Goal: Task Accomplishment & Management: Use online tool/utility

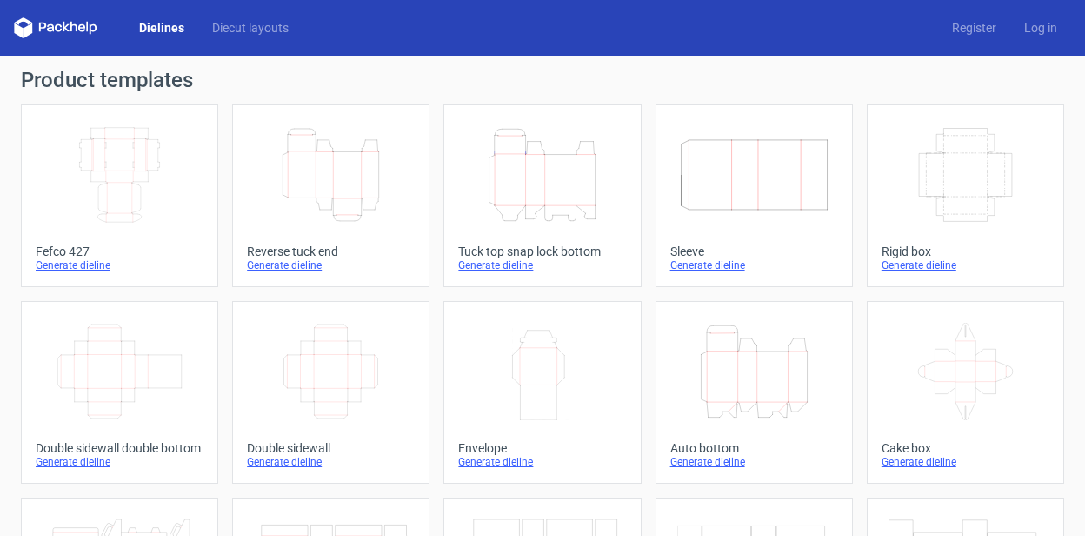
click at [140, 184] on icon "Width Depth Height" at bounding box center [120, 174] width 154 height 97
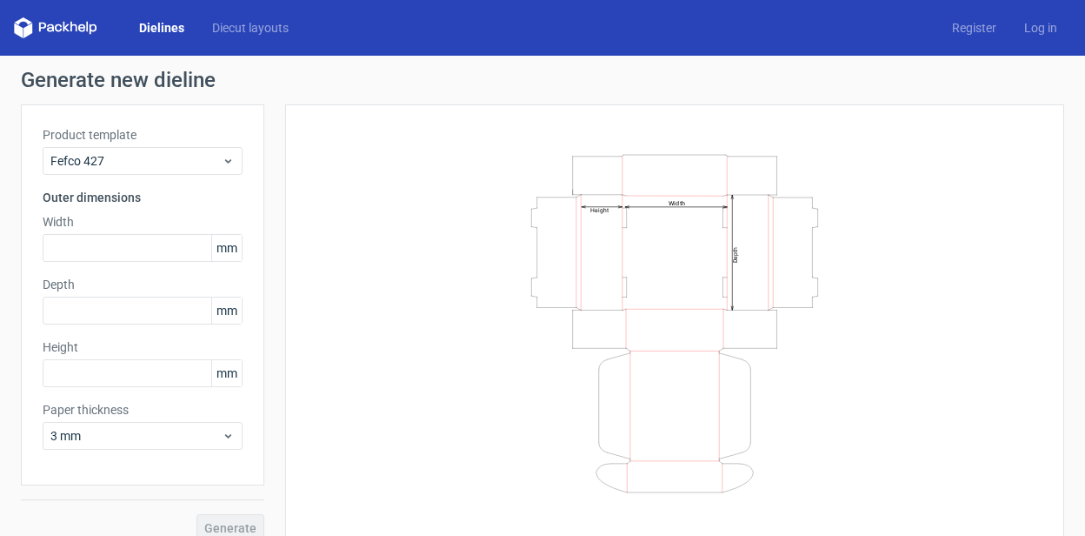
click at [220, 256] on span "mm" at bounding box center [226, 248] width 30 height 26
click at [222, 163] on icon at bounding box center [228, 161] width 13 height 14
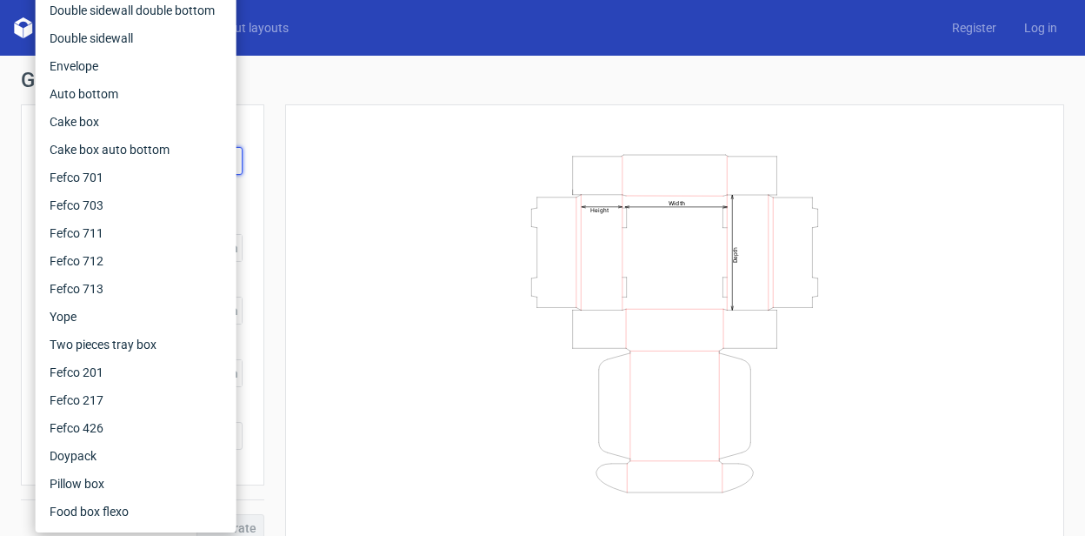
click at [285, 154] on div "Width Depth Height" at bounding box center [674, 322] width 779 height 437
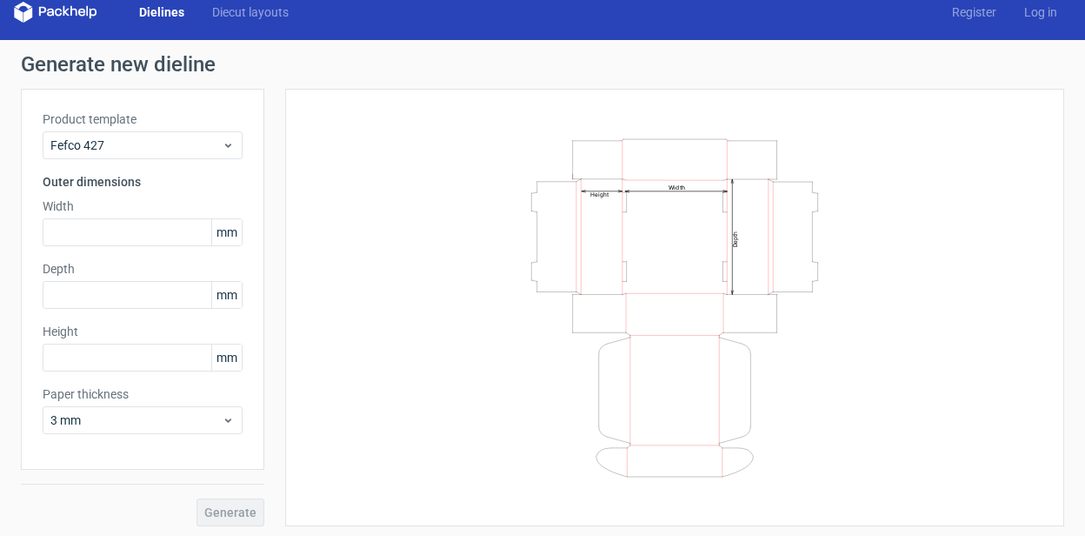
scroll to position [19, 0]
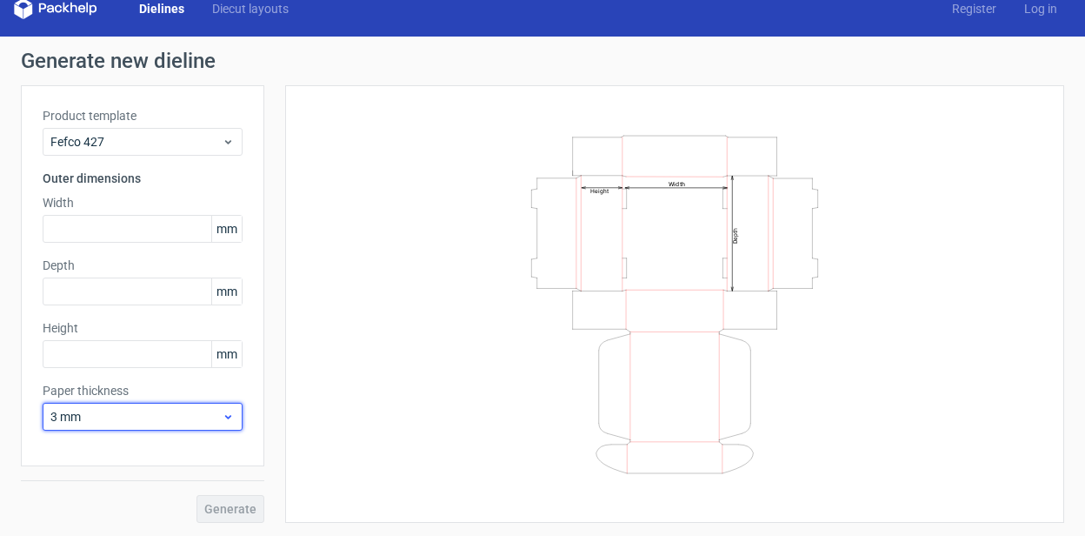
click at [158, 420] on span "3 mm" at bounding box center [135, 416] width 171 height 17
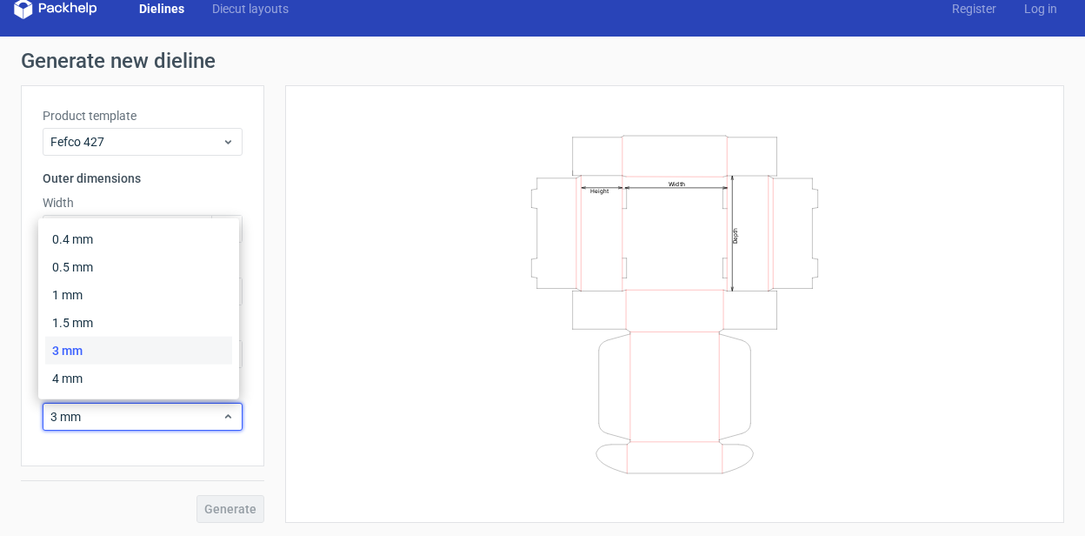
click at [369, 322] on div "Width Depth Height" at bounding box center [675, 304] width 736 height 394
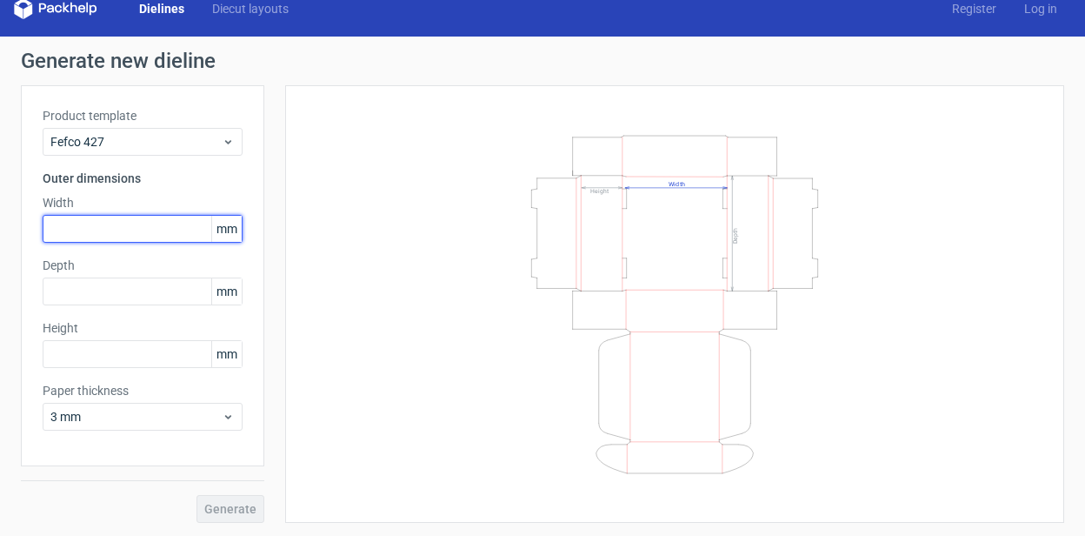
click at [121, 233] on input "text" at bounding box center [143, 229] width 200 height 28
type input "100"
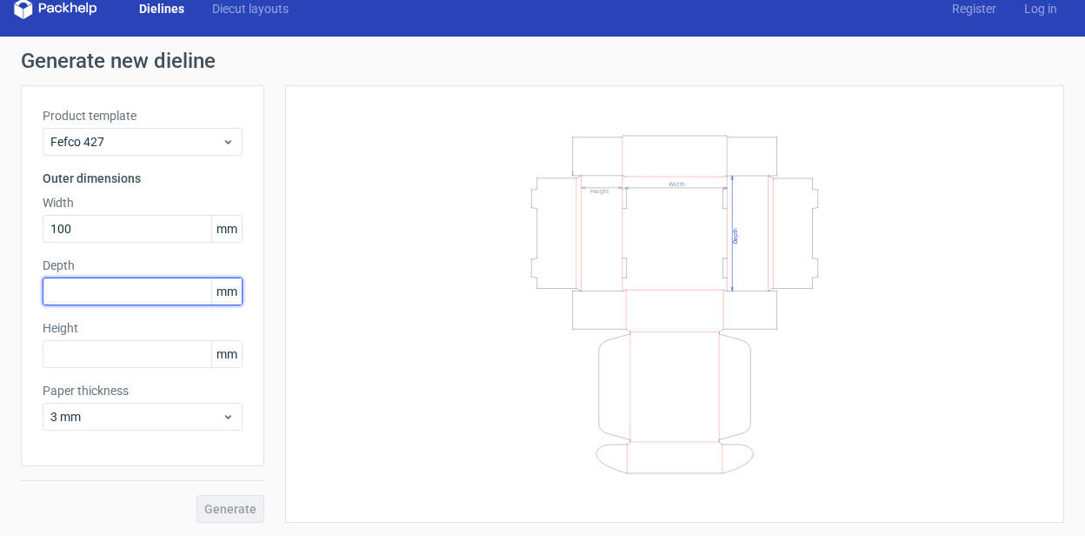
click at [125, 288] on input "text" at bounding box center [143, 291] width 200 height 28
type input "100"
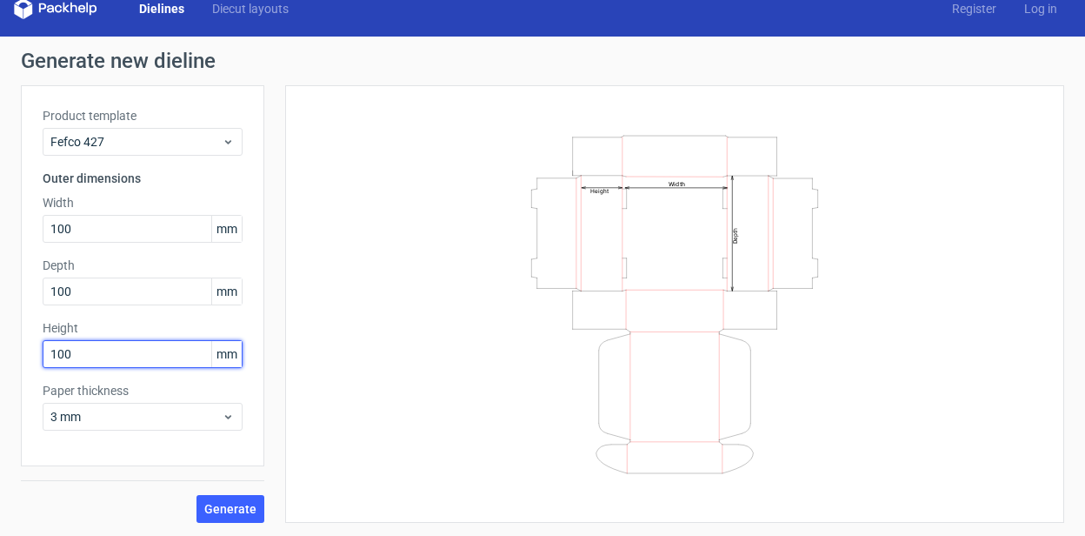
click at [85, 347] on input "100" at bounding box center [143, 354] width 200 height 28
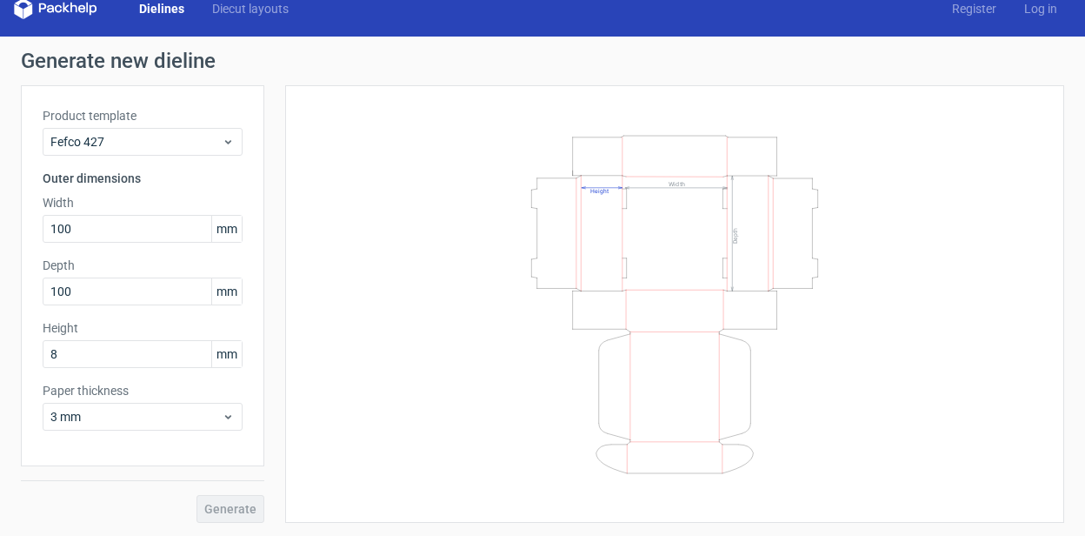
click at [314, 341] on div "Width Depth Height" at bounding box center [675, 304] width 736 height 394
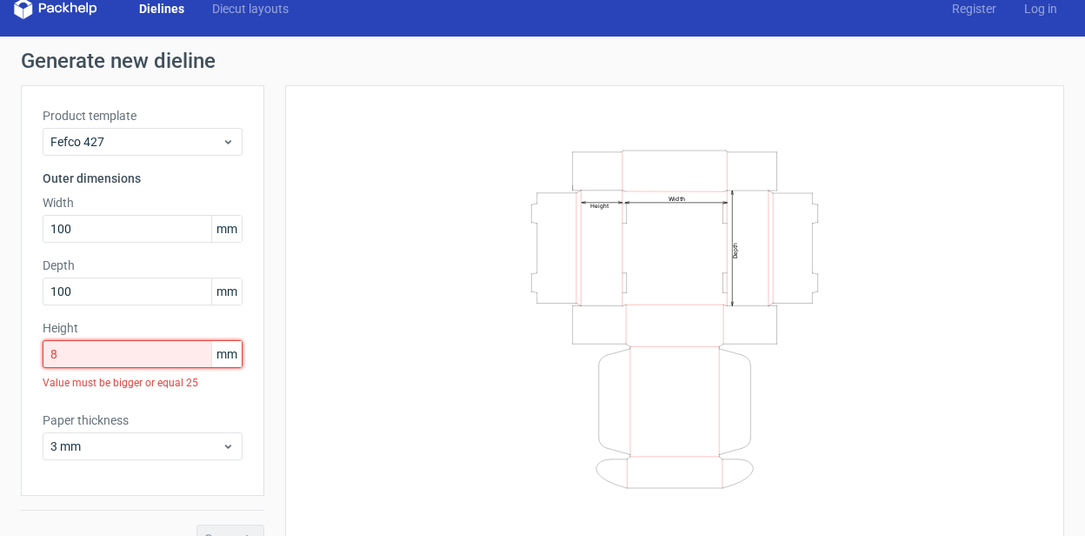
click at [153, 353] on input "8" at bounding box center [143, 354] width 200 height 28
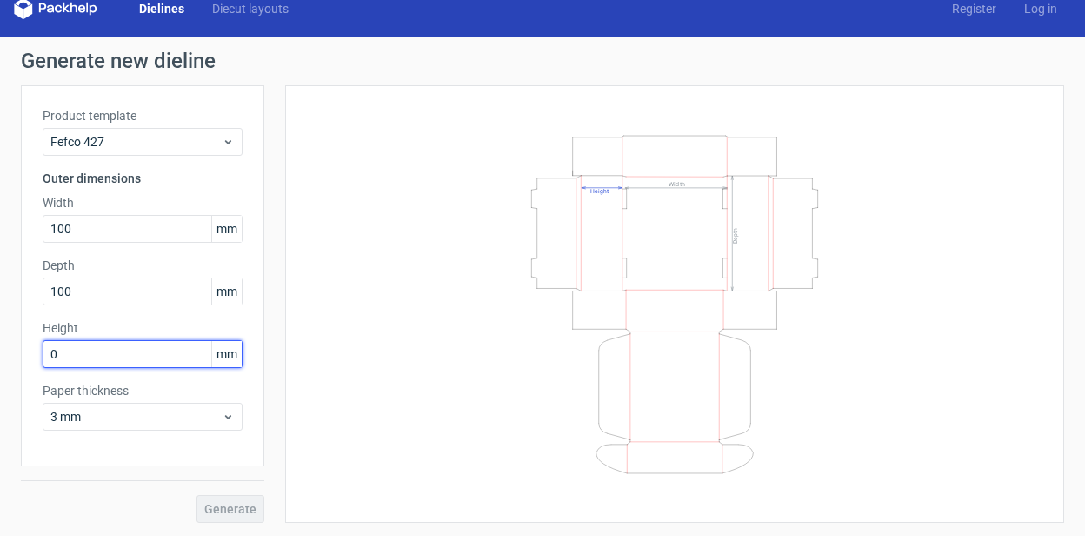
click at [157, 348] on input "0" at bounding box center [143, 354] width 200 height 28
type input "80"
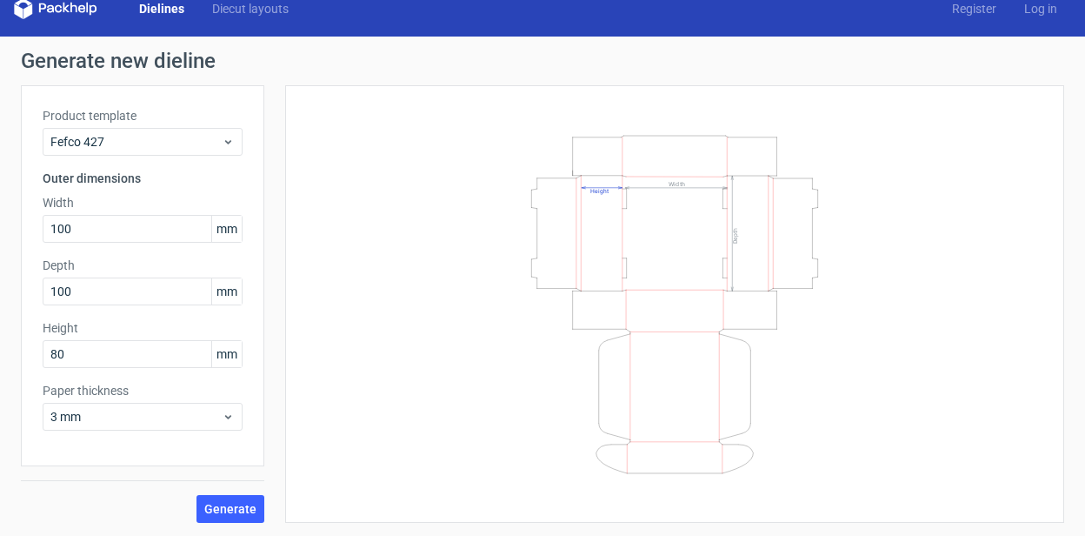
click at [307, 331] on div "Width Depth Height" at bounding box center [675, 304] width 736 height 394
click at [89, 225] on input "100" at bounding box center [143, 229] width 200 height 28
type input "150"
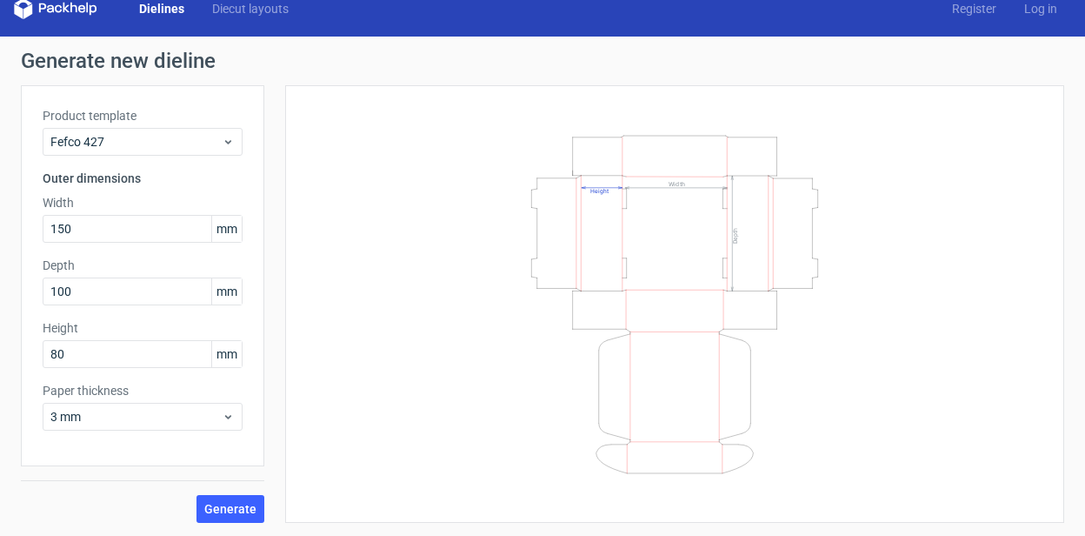
click at [63, 264] on label "Depth" at bounding box center [143, 265] width 200 height 17
copy label "Depth"
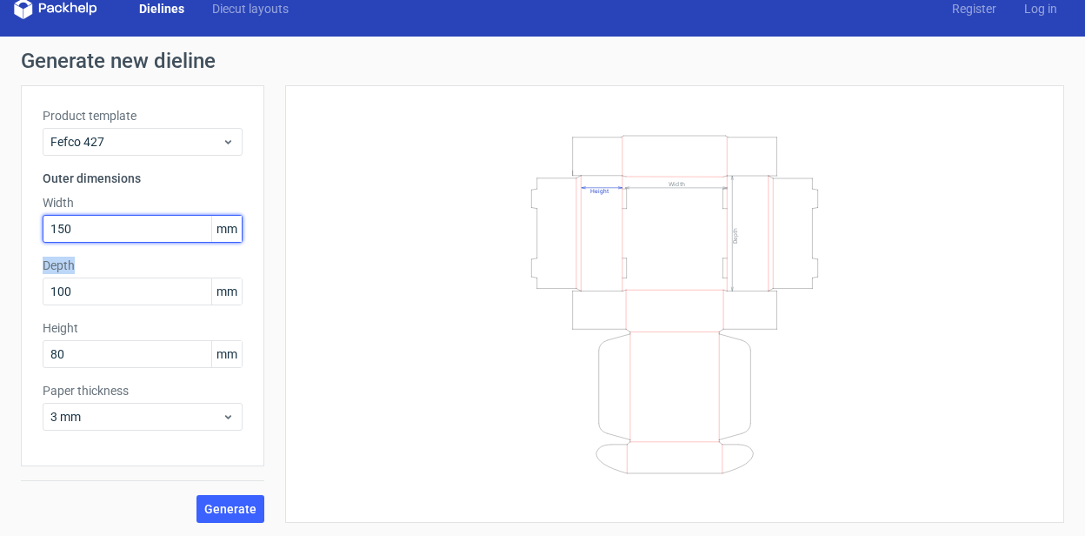
click at [90, 217] on input "150" at bounding box center [143, 229] width 200 height 28
type input "170"
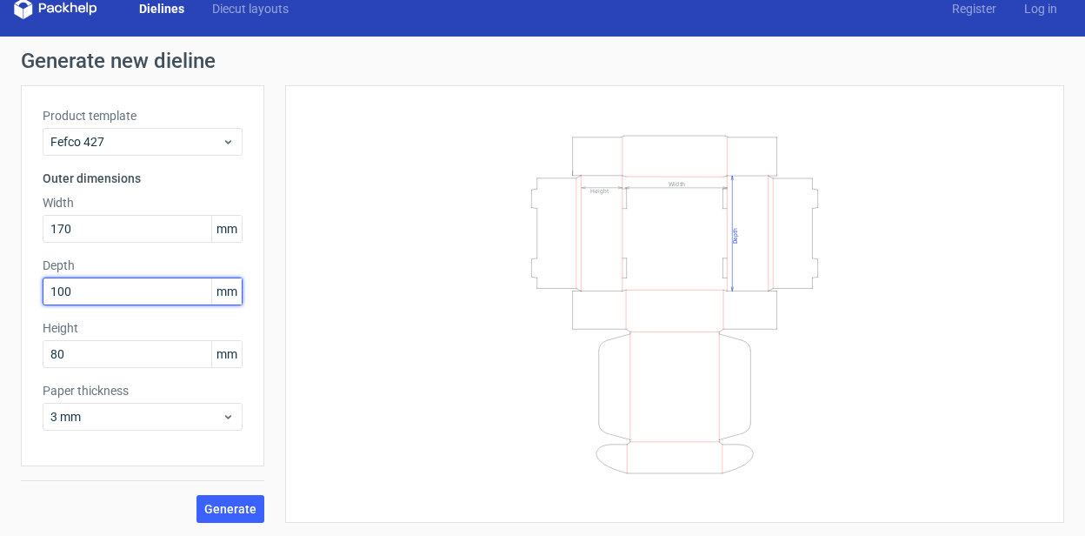
click at [113, 295] on input "100" at bounding box center [143, 291] width 200 height 28
type input "170"
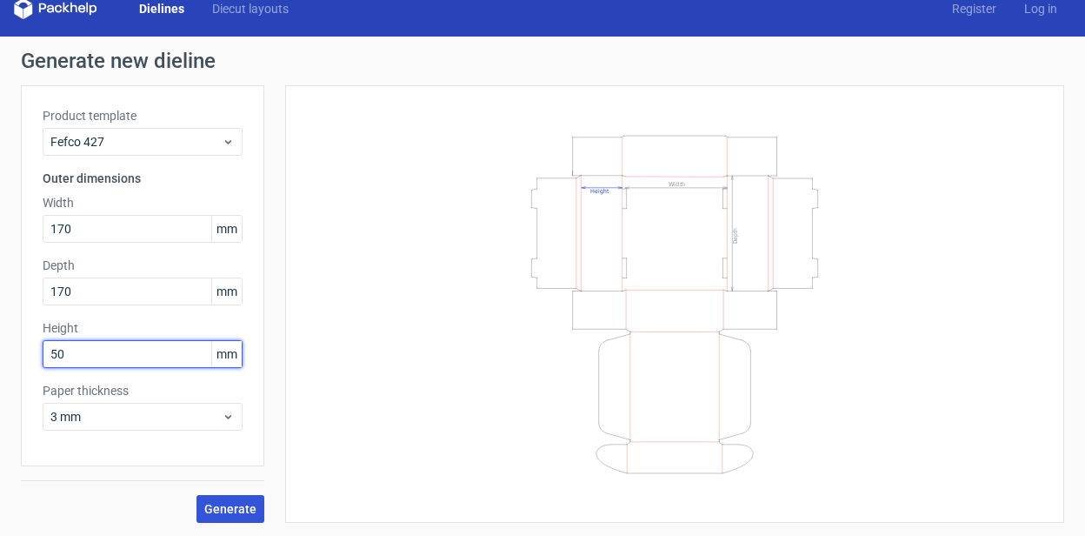
type input "50"
click at [236, 506] on span "Generate" at bounding box center [230, 509] width 52 height 12
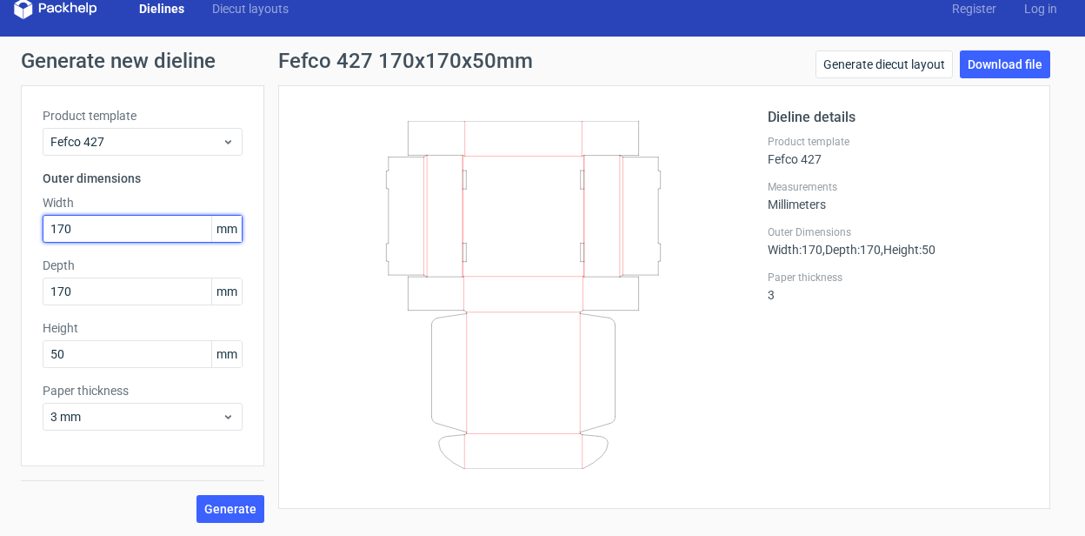
click at [136, 221] on input "170" at bounding box center [143, 229] width 200 height 28
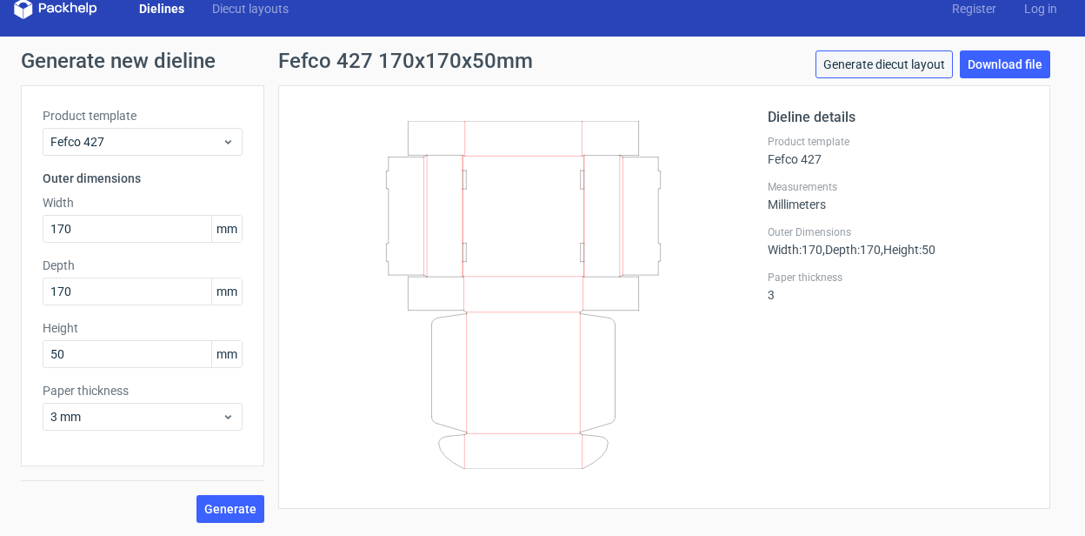
click at [903, 66] on link "Generate diecut layout" at bounding box center [884, 64] width 137 height 28
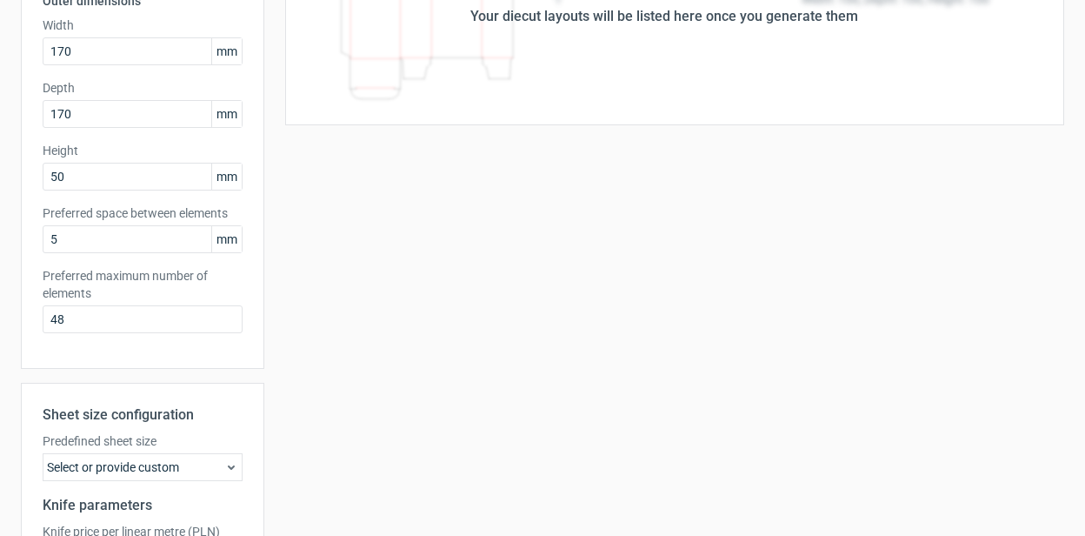
scroll to position [231, 0]
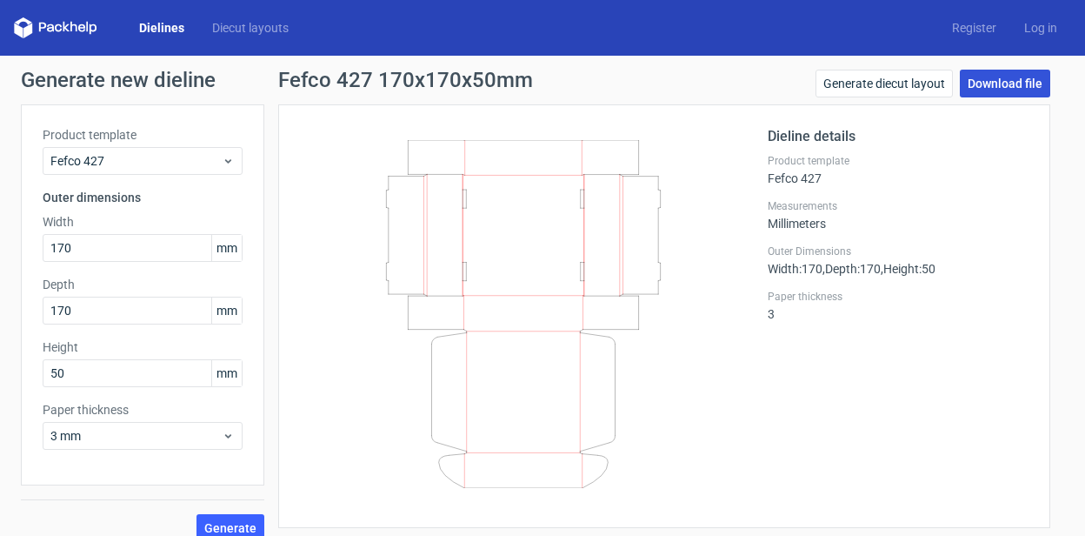
click at [992, 92] on link "Download file" at bounding box center [1005, 84] width 90 height 28
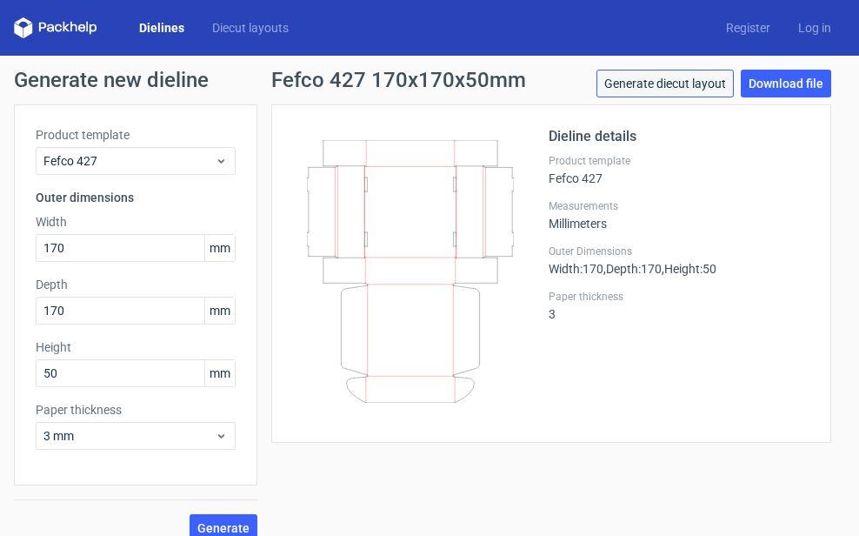
click at [659, 90] on link "Generate diecut layout" at bounding box center [665, 84] width 137 height 28
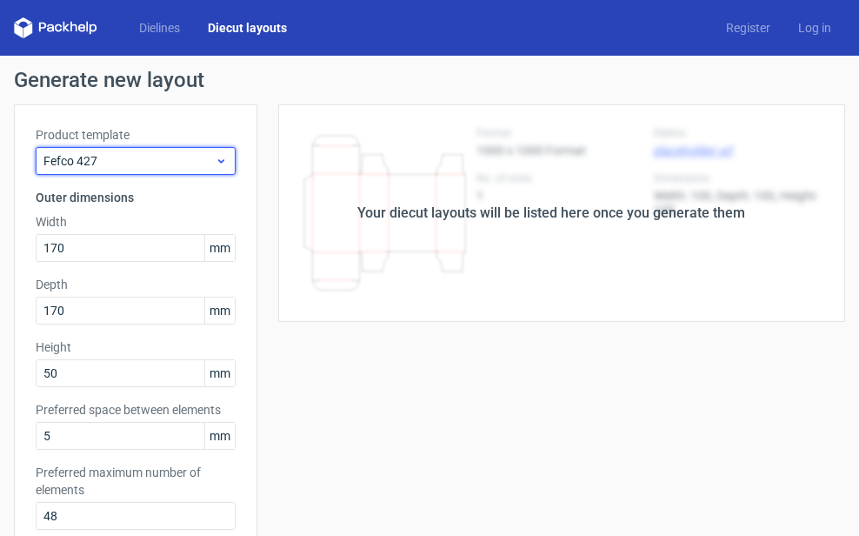
click at [197, 167] on span "Fefco 427" at bounding box center [128, 160] width 171 height 17
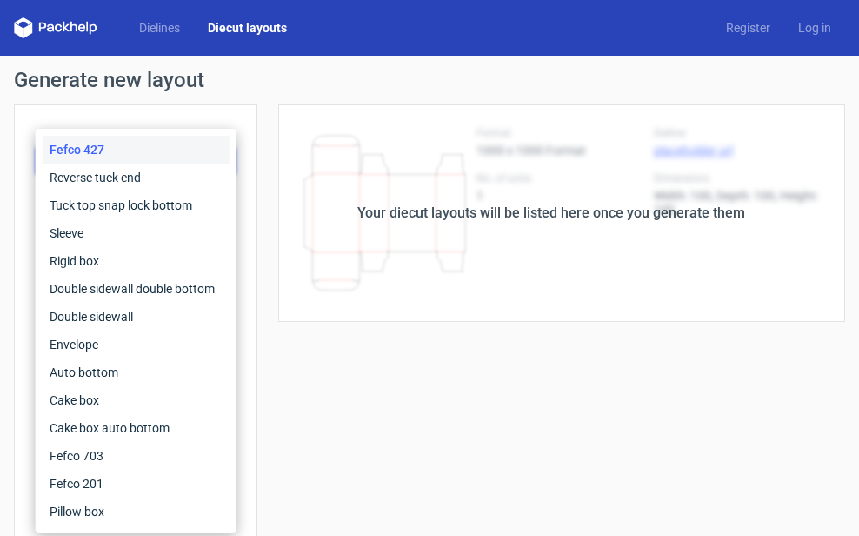
click at [318, 90] on div "Generate new layout Product template Fefco 427 Outer dimensions Width 170 mm De…" at bounding box center [429, 496] width 831 height 853
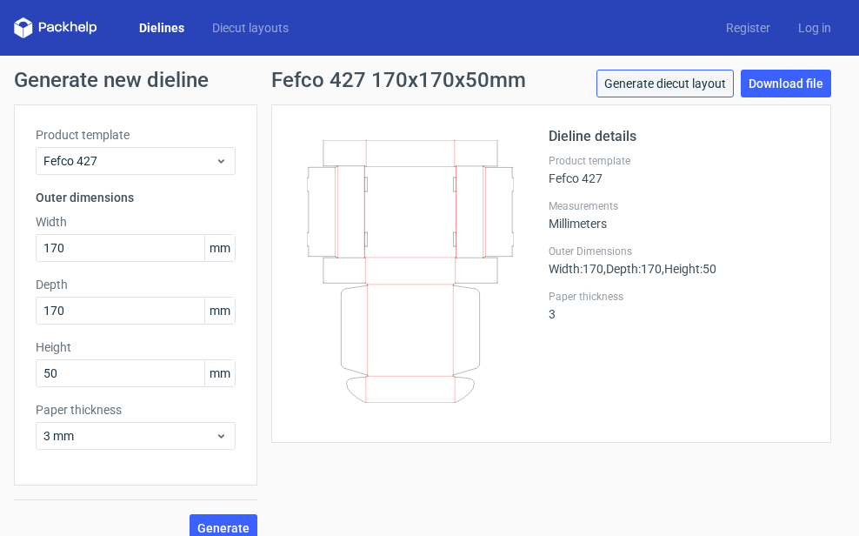
click at [679, 84] on link "Generate diecut layout" at bounding box center [665, 84] width 137 height 28
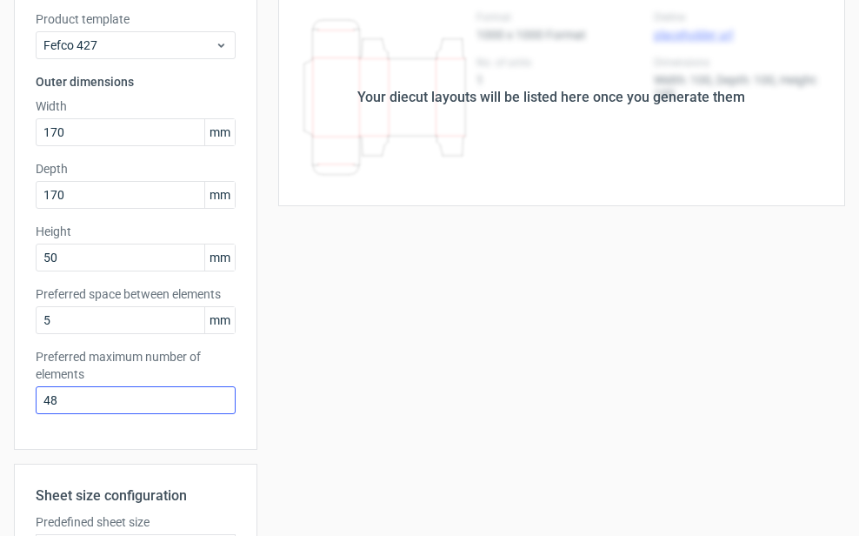
scroll to position [399, 0]
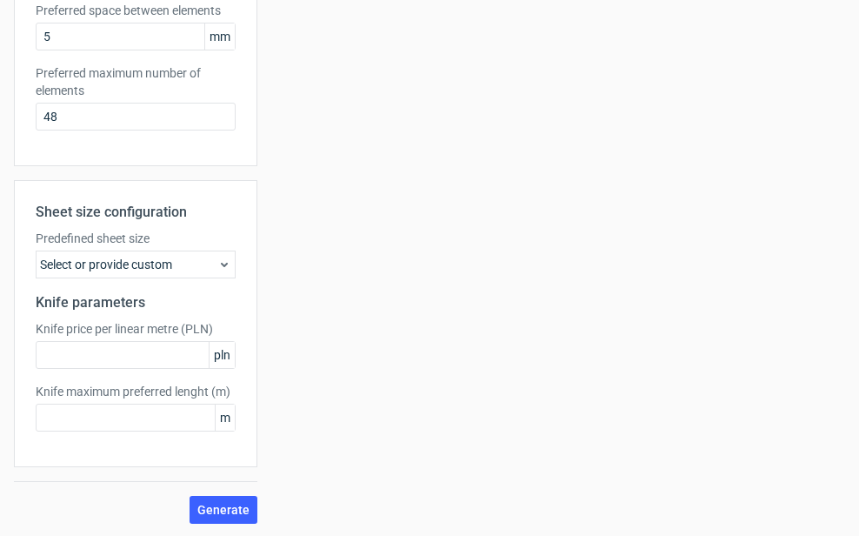
click at [195, 256] on div "Select or provide custom" at bounding box center [136, 264] width 200 height 28
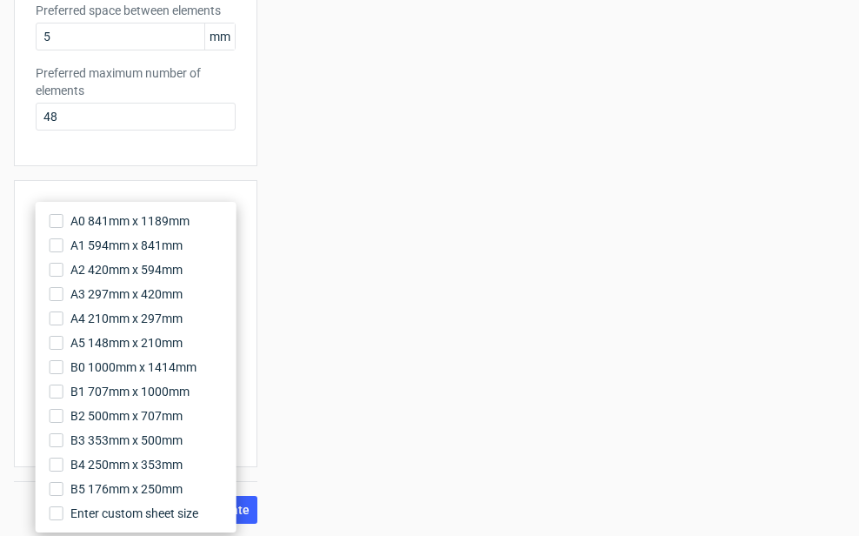
click at [326, 231] on div "Your diecut layouts will be listed here once you generate them Height Depth Wid…" at bounding box center [551, 114] width 588 height 818
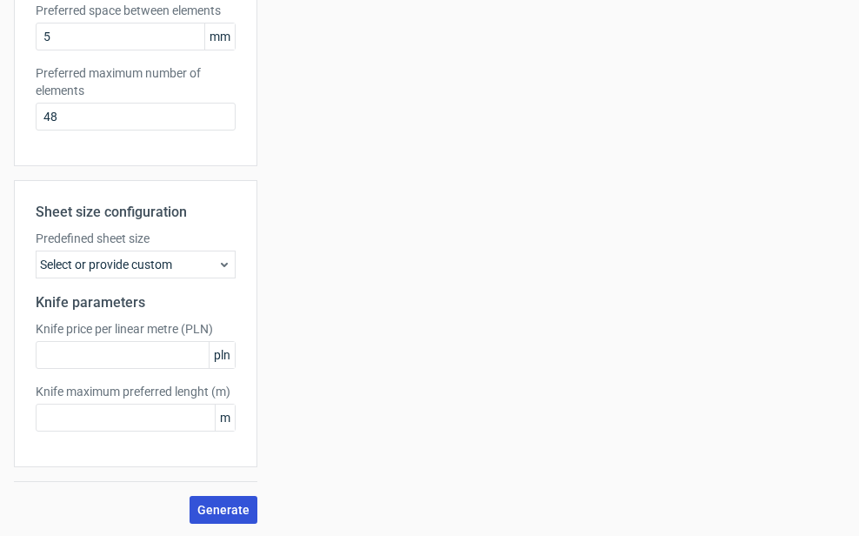
click at [228, 510] on span "Generate" at bounding box center [223, 510] width 52 height 12
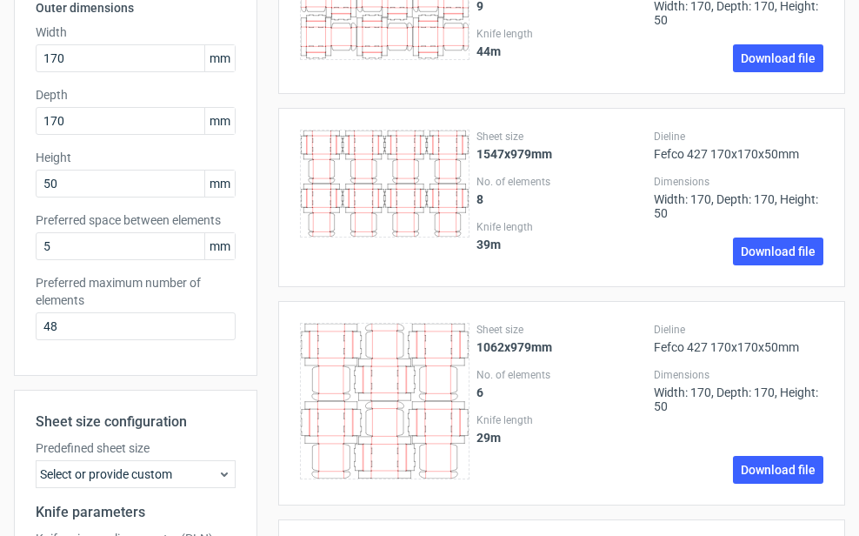
scroll to position [231, 0]
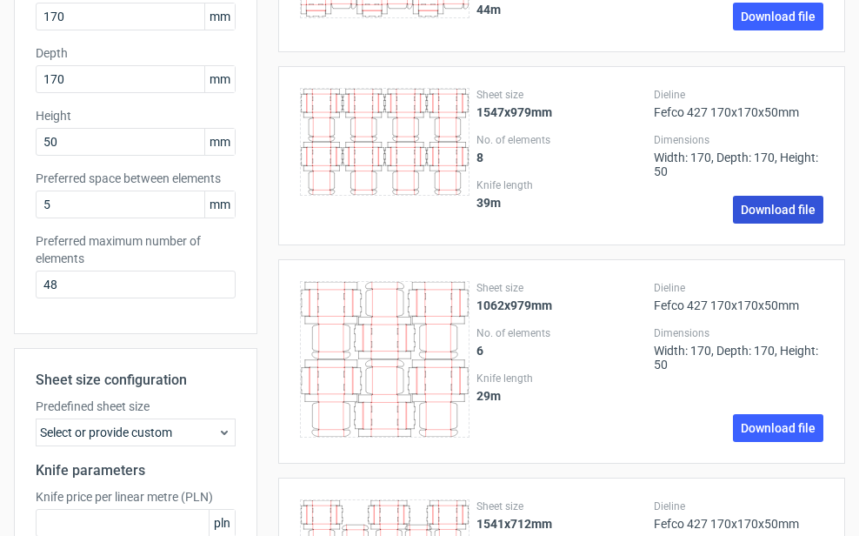
click at [762, 209] on link "Download file" at bounding box center [778, 210] width 90 height 28
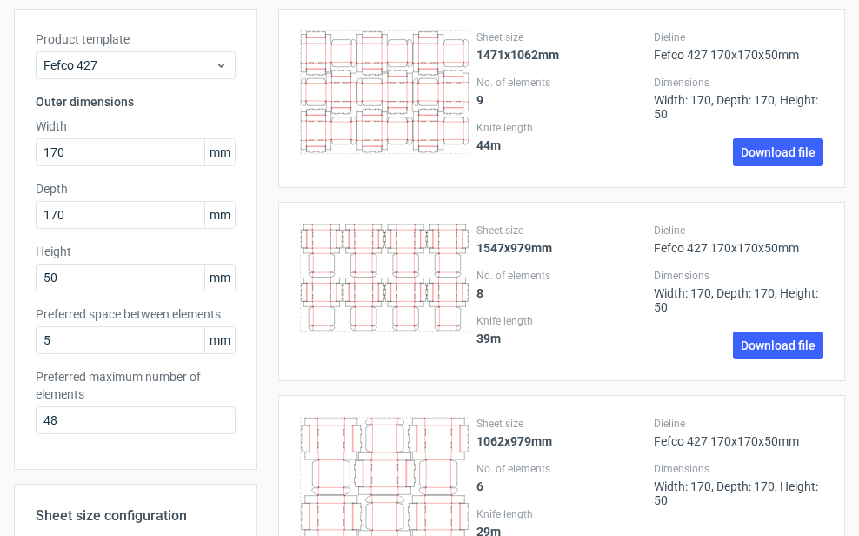
scroll to position [0, 0]
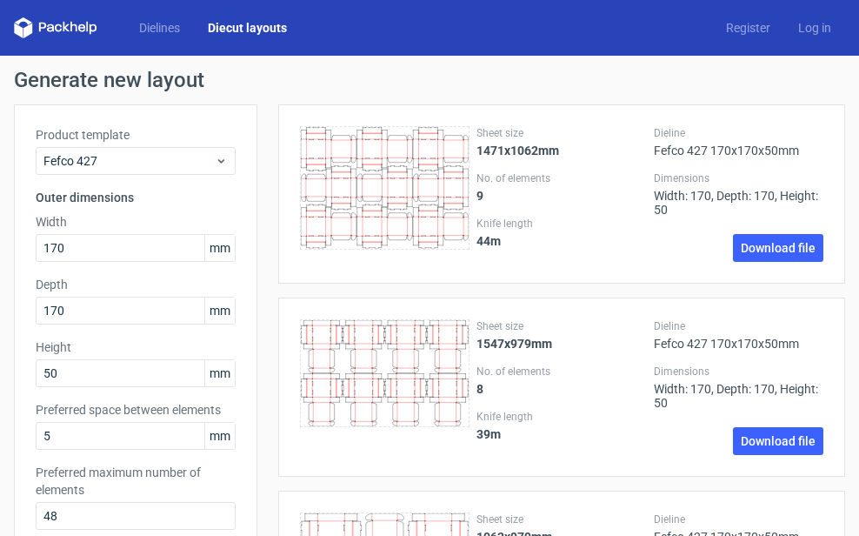
click at [277, 108] on div "Sheet size 1471x1062mm No. of elements 9 Knife length 44 m Dieline Fefco 427 17…" at bounding box center [551, 193] width 588 height 179
click at [146, 254] on input "170" at bounding box center [136, 248] width 200 height 28
click at [117, 371] on input "50" at bounding box center [136, 373] width 200 height 28
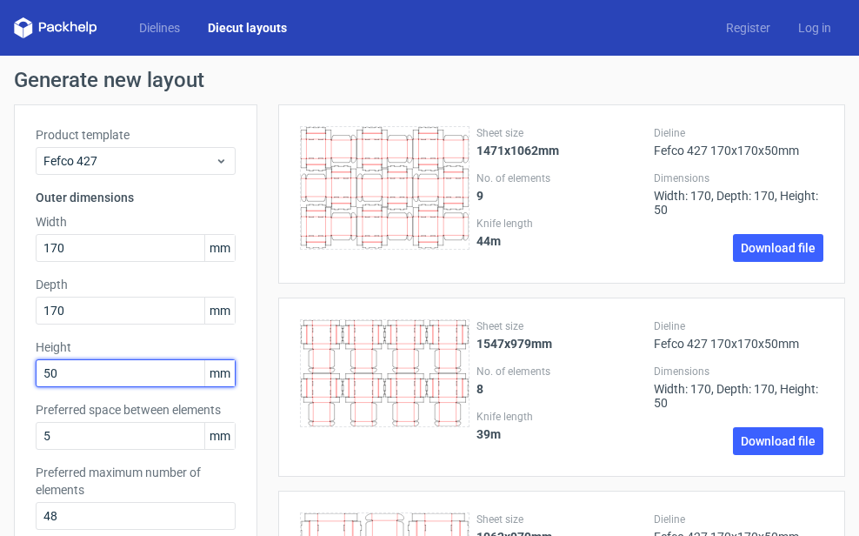
click at [117, 371] on input "50" at bounding box center [136, 373] width 200 height 28
type input "80"
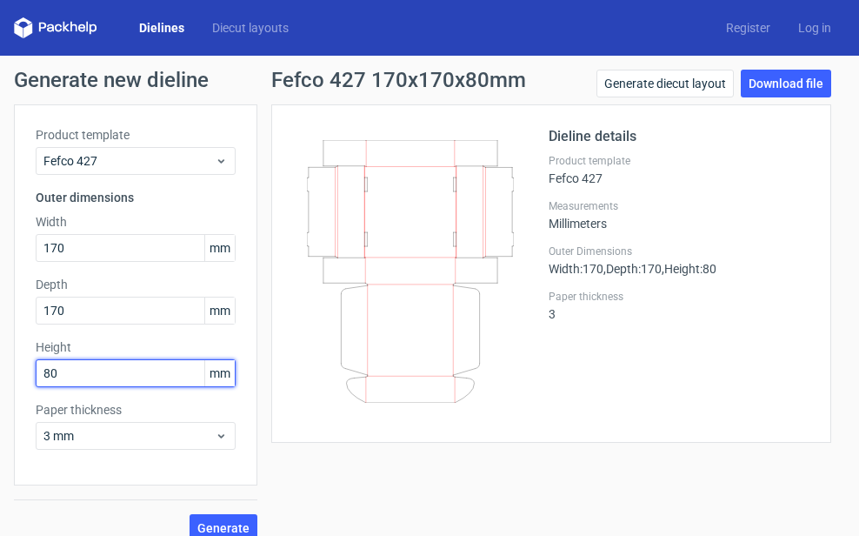
click at [96, 360] on input "80" at bounding box center [136, 373] width 200 height 28
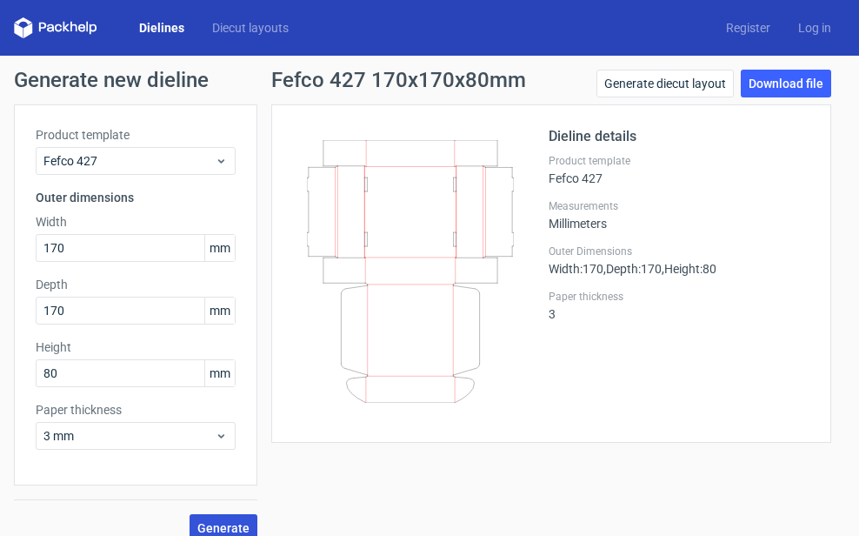
click at [224, 528] on span "Generate" at bounding box center [223, 528] width 52 height 12
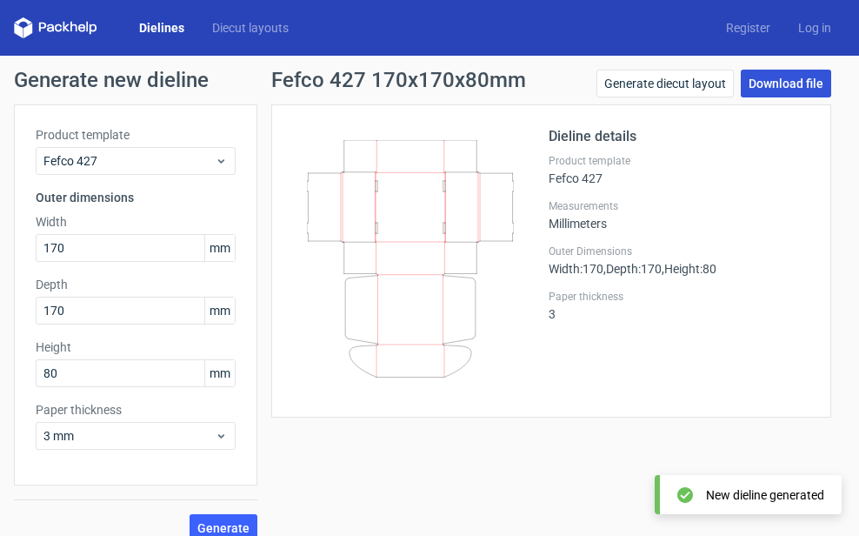
click at [765, 85] on link "Download file" at bounding box center [786, 84] width 90 height 28
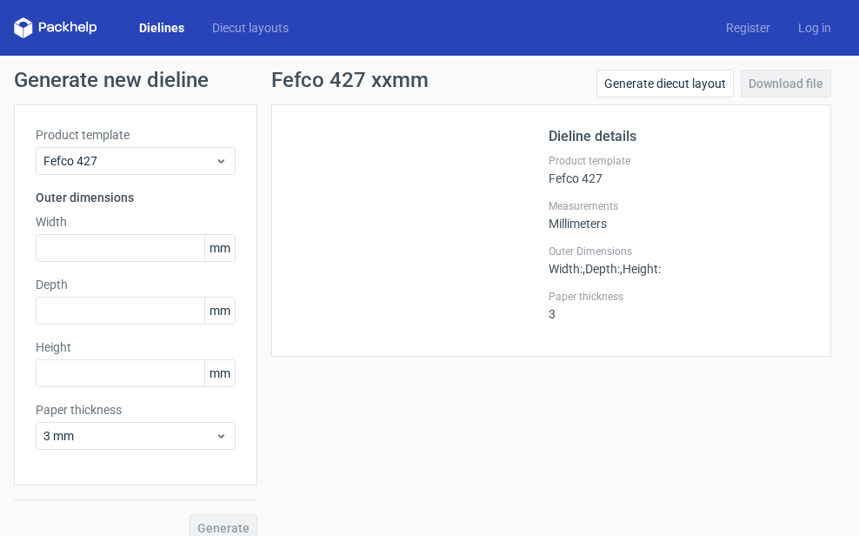
click at [831, 130] on div "Fefco 427 xxmm Generate diecut layout Download file Dieline details Product tem…" at bounding box center [551, 306] width 588 height 472
